Goal: Information Seeking & Learning: Learn about a topic

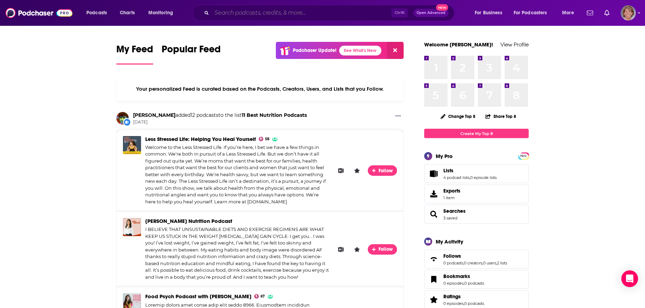
click at [255, 12] on input "Search podcasts, credits, & more..." at bounding box center [302, 12] width 180 height 11
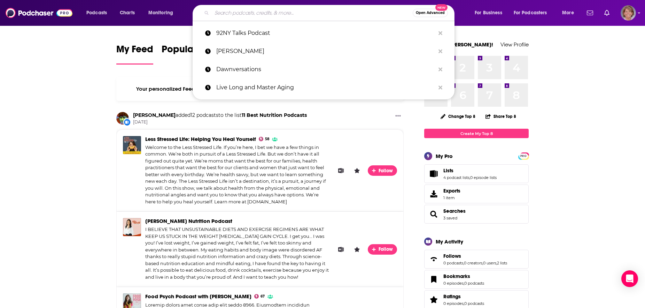
paste input "Shake It Off with Mert & [PERSON_NAME]"
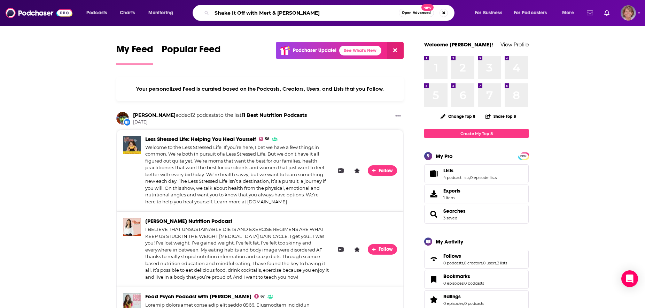
type input "Shake It Off with Mert & [PERSON_NAME]"
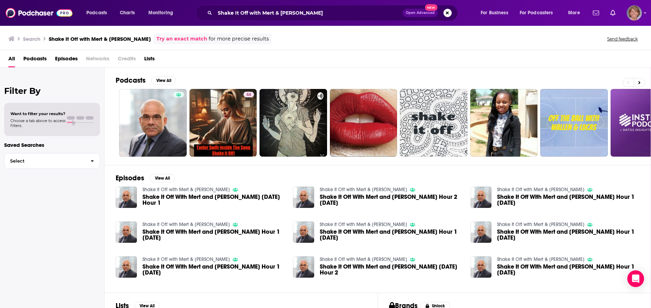
click at [215, 199] on span "Shake It Off With Mert and [PERSON_NAME] [DATE] Hour 1" at bounding box center [214, 200] width 143 height 12
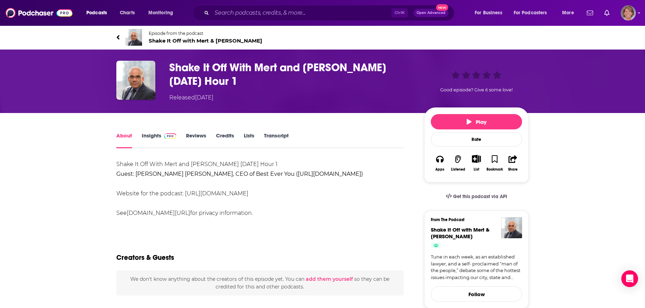
click at [147, 134] on link "Insights" at bounding box center [159, 140] width 34 height 16
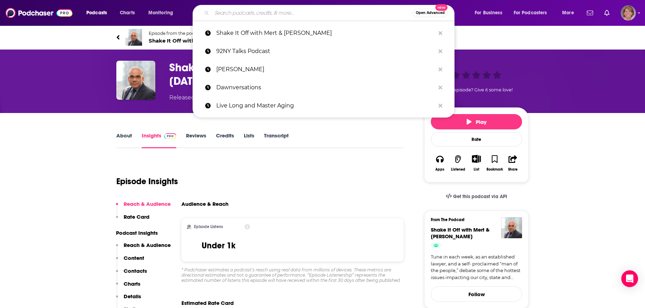
click at [256, 11] on input "Search podcasts, credits, & more..." at bounding box center [312, 12] width 201 height 11
click at [267, 49] on p "92NY Talks Podcast" at bounding box center [325, 51] width 219 height 18
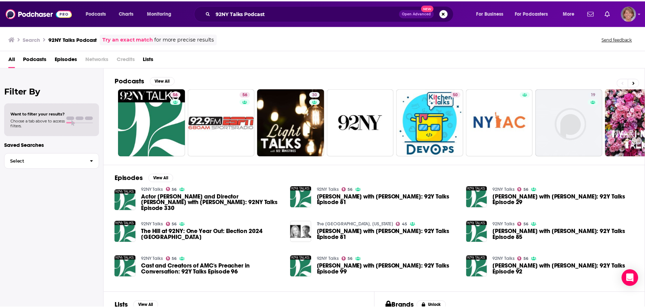
scroll to position [66, 0]
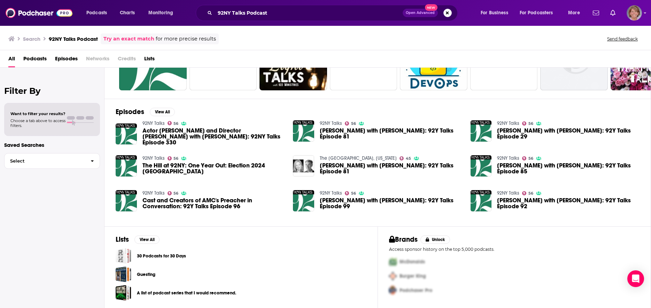
click at [185, 131] on span "Actor [PERSON_NAME] and Director [PERSON_NAME] with [PERSON_NAME]: 92NY Talks E…" at bounding box center [214, 137] width 143 height 18
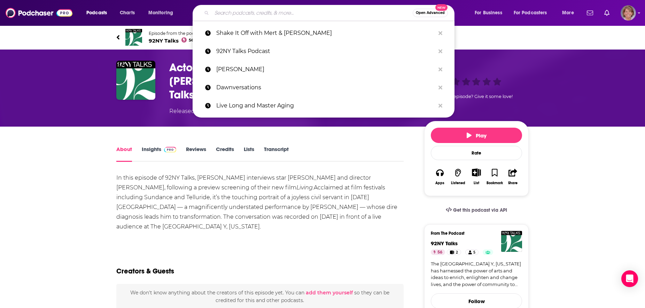
click at [235, 13] on input "Search podcasts, credits, & more..." at bounding box center [312, 12] width 201 height 11
click at [239, 13] on input "Search podcasts, credits, & more..." at bounding box center [312, 12] width 201 height 11
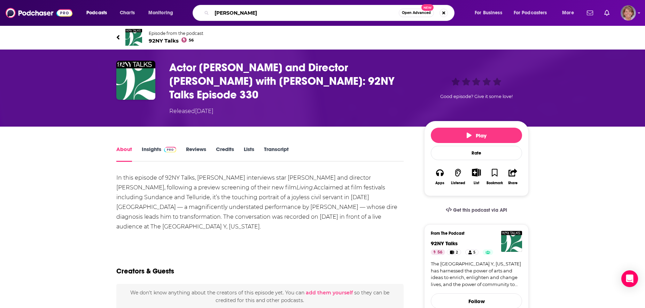
type input "[PERSON_NAME]"
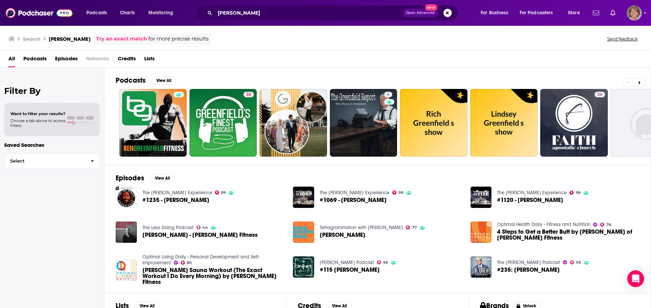
click at [169, 231] on div "The Less Doing Podcast 44 [PERSON_NAME] - [PERSON_NAME] Fitness" at bounding box center [200, 232] width 115 height 22
click at [269, 11] on input "[PERSON_NAME]" at bounding box center [309, 12] width 188 height 11
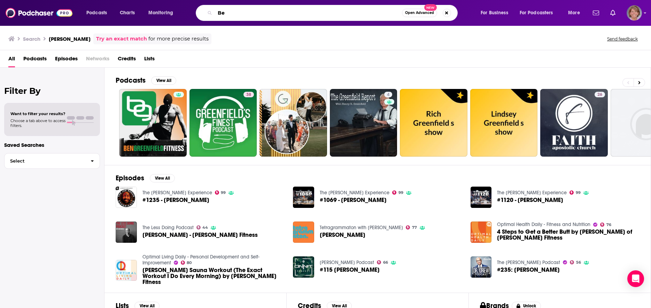
type input "B"
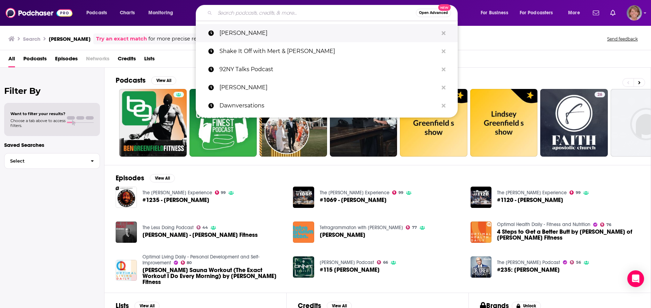
click at [251, 36] on p "[PERSON_NAME]" at bounding box center [329, 33] width 219 height 18
type input "[PERSON_NAME]"
